Goal: Information Seeking & Learning: Check status

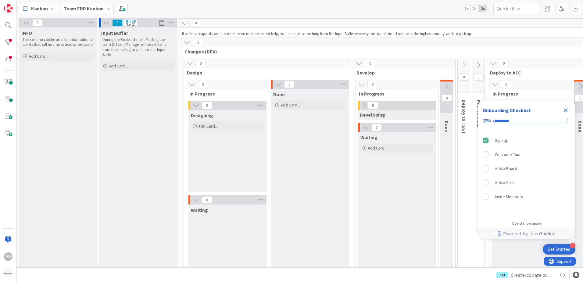
click at [103, 9] on div "Team ERP Kanban" at bounding box center [87, 8] width 53 height 11
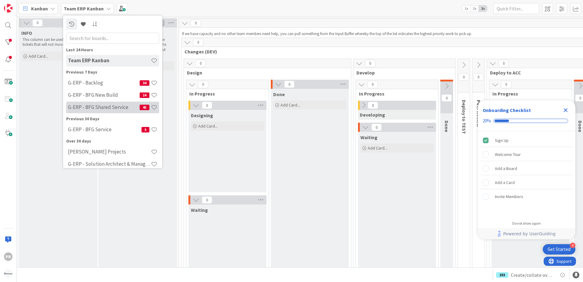
click at [113, 103] on div "G-ERP - BFG Shared Service 45" at bounding box center [112, 107] width 93 height 12
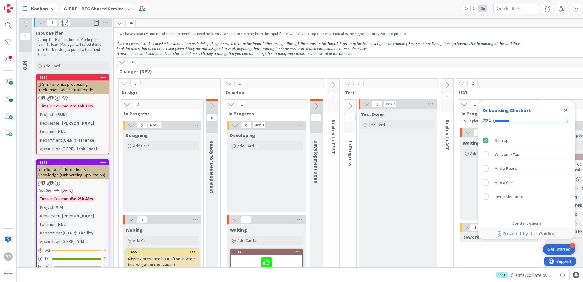
click at [568, 109] on icon "Close Checklist" at bounding box center [565, 109] width 7 height 7
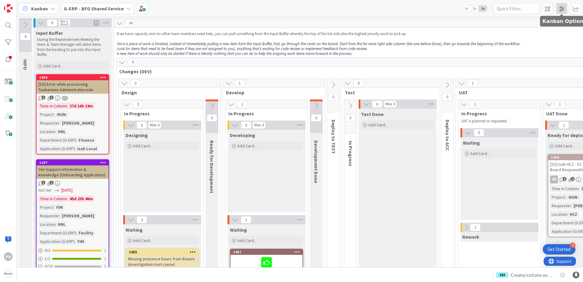
click at [564, 11] on span at bounding box center [561, 8] width 11 height 11
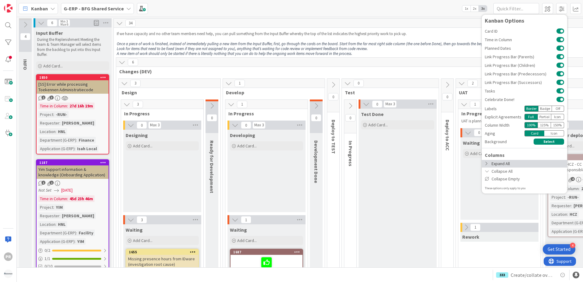
click at [498, 162] on div "Expand All" at bounding box center [523, 164] width 85 height 8
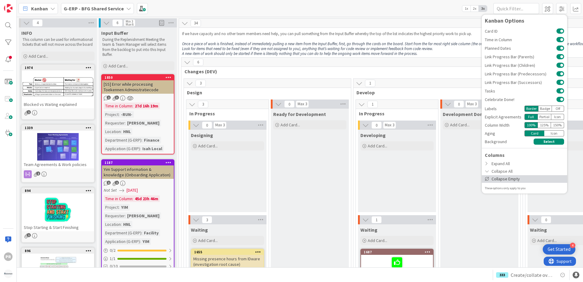
click at [493, 178] on div "Collapse Empty" at bounding box center [523, 179] width 85 height 8
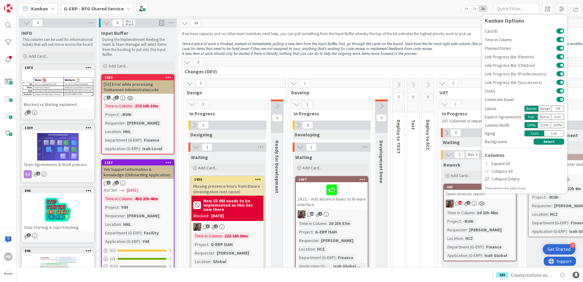
click at [431, 65] on div "6" at bounding box center [395, 62] width 429 height 9
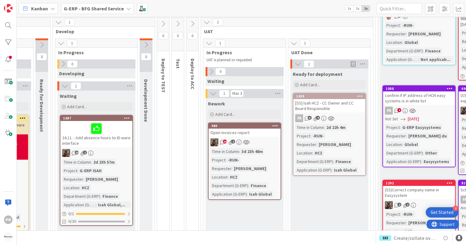
scroll to position [61, 299]
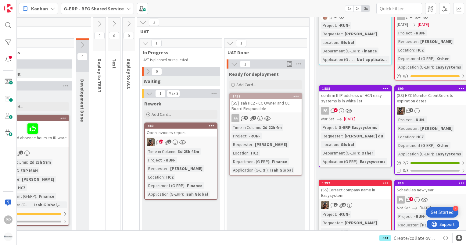
click at [273, 104] on div "[SS] Isah HCZ - CC Owner and CC Board Responsible" at bounding box center [265, 105] width 72 height 13
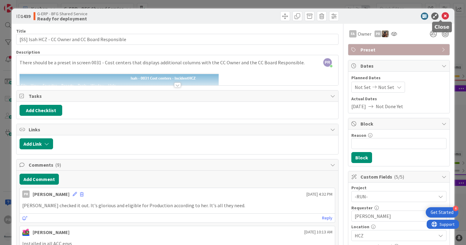
click at [441, 17] on icon at bounding box center [444, 15] width 7 height 7
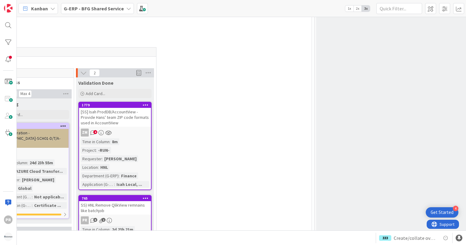
scroll to position [579, 299]
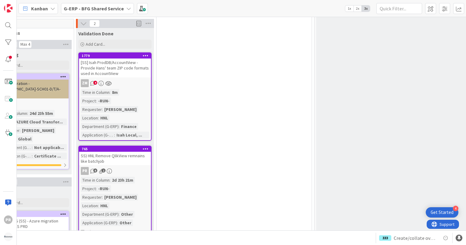
click at [110, 60] on div "[SS] Isah ProdDB/AccountView - Provide Hans' team ZIP code formats used in Acco…" at bounding box center [115, 68] width 72 height 19
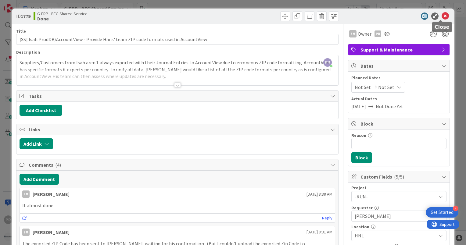
click at [442, 14] on icon at bounding box center [444, 15] width 7 height 7
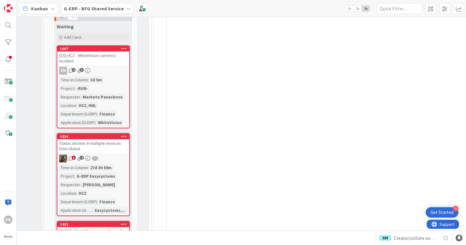
scroll to position [2499, 134]
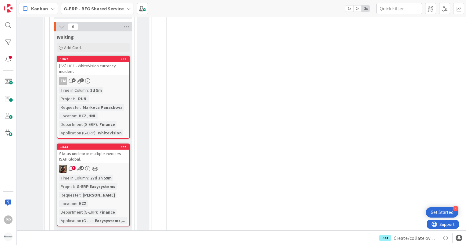
click at [113, 63] on div "[SS] HCZ - WhiteVision currency incident" at bounding box center [93, 68] width 72 height 13
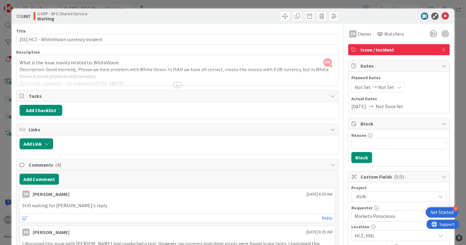
click at [177, 83] on div at bounding box center [177, 85] width 7 height 5
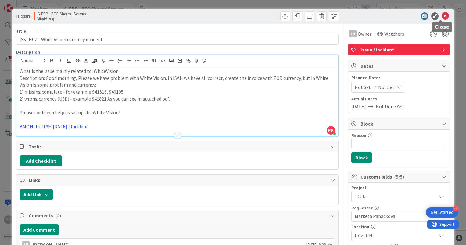
click at [441, 16] on icon at bounding box center [444, 15] width 7 height 7
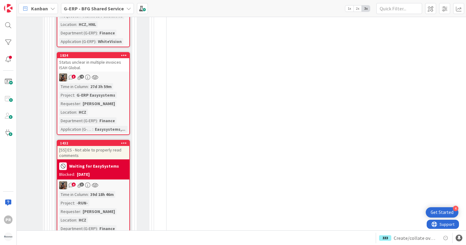
scroll to position [2529, 134]
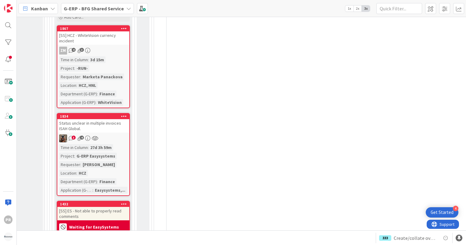
click at [115, 122] on div "Status unclear in multiple invoices ISAH Global." at bounding box center [93, 125] width 72 height 13
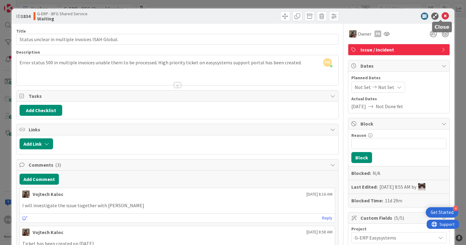
click at [441, 17] on icon at bounding box center [444, 15] width 7 height 7
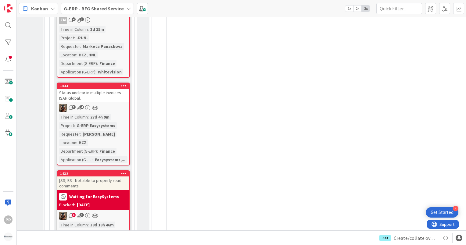
scroll to position [2499, 134]
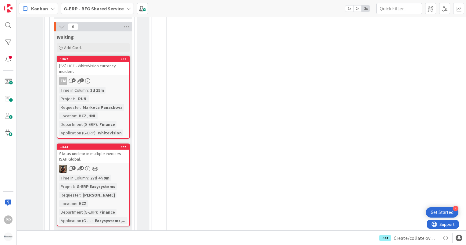
click at [115, 151] on div "Status unclear in multiple invoices ISAH Global." at bounding box center [93, 156] width 72 height 13
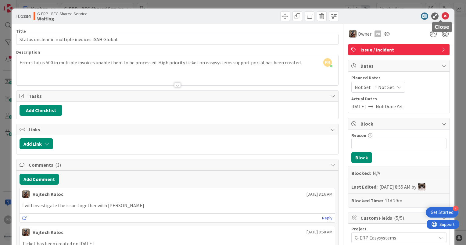
click at [443, 17] on icon at bounding box center [444, 15] width 7 height 7
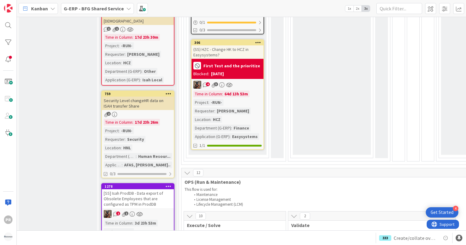
scroll to position [488, 0]
